Goal: Task Accomplishment & Management: Complete application form

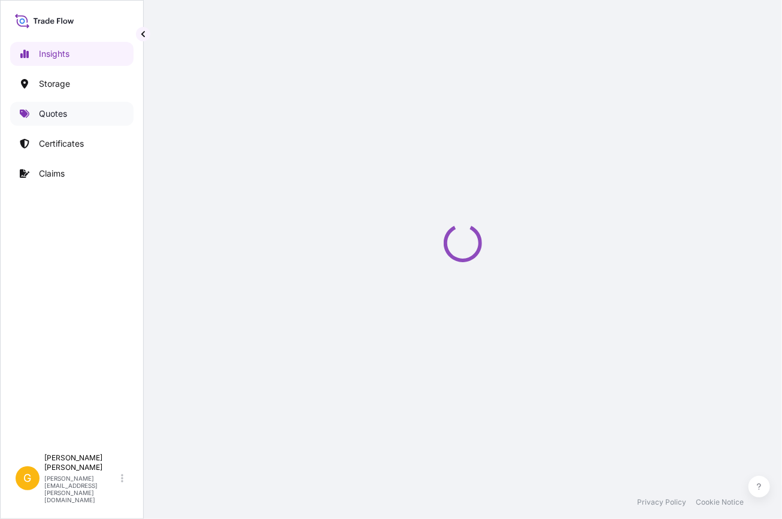
select select "2025"
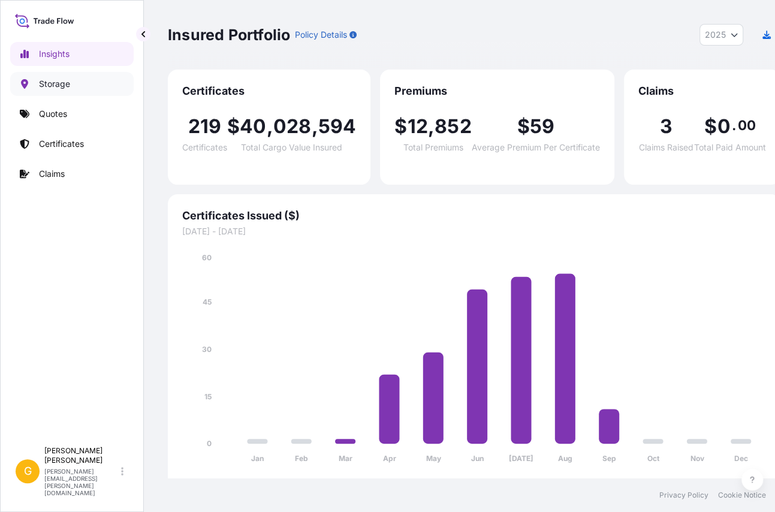
click at [81, 85] on link "Storage" at bounding box center [71, 84] width 123 height 24
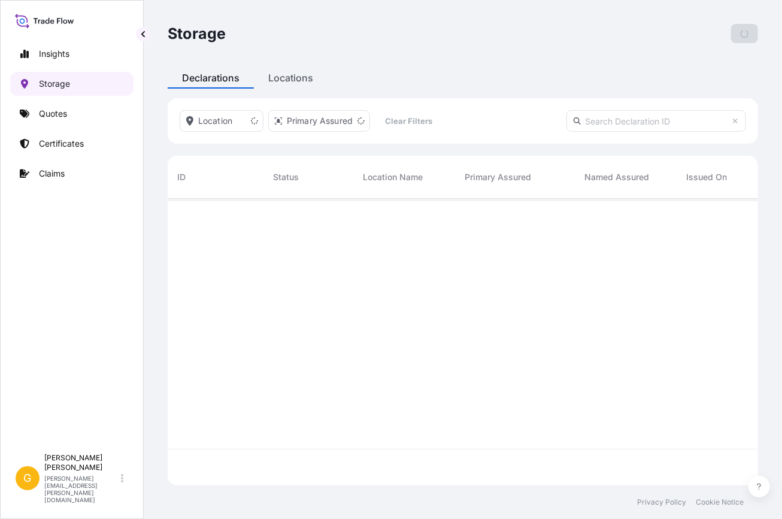
scroll to position [286, 582]
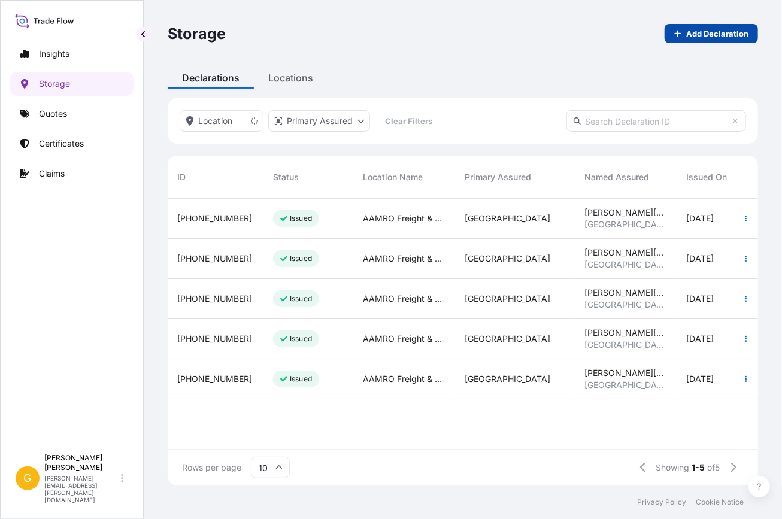
click at [706, 34] on p "Add Declaration" at bounding box center [718, 34] width 62 height 12
select select "31615"
select select "USD"
select select "mt"
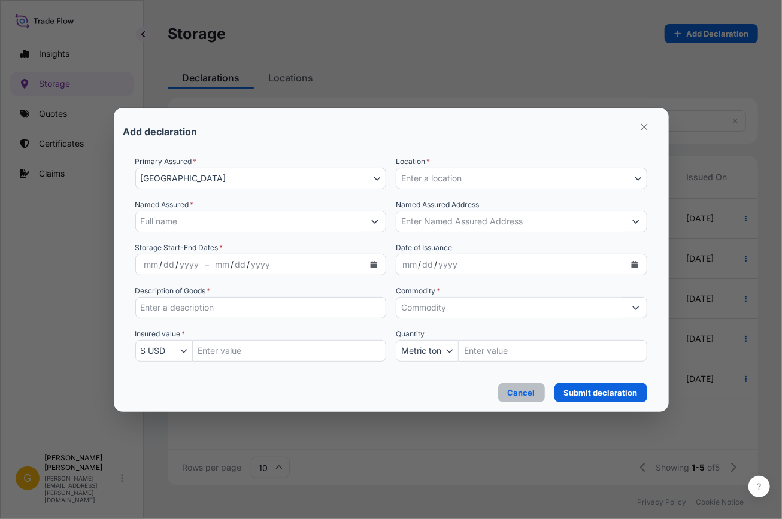
click at [516, 393] on p "Cancel" at bounding box center [522, 393] width 28 height 12
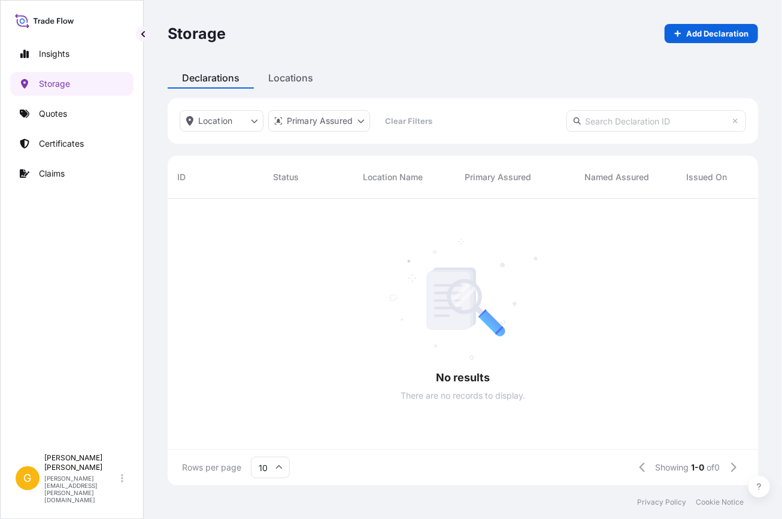
scroll to position [286, 582]
